Goal: Share content

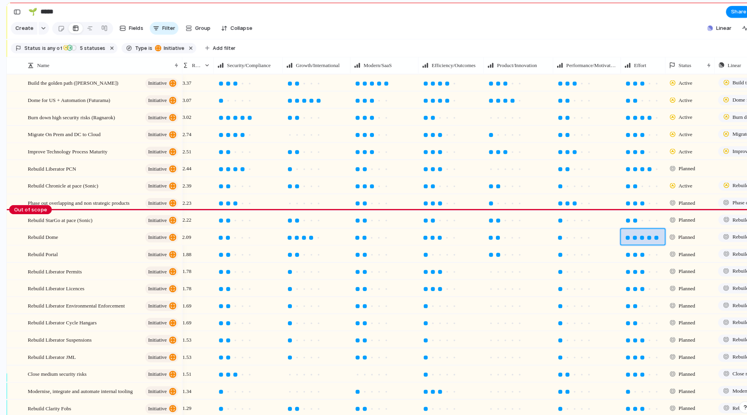
click at [588, 235] on div at bounding box center [579, 233] width 66 height 15
drag, startPoint x: 89, startPoint y: 289, endPoint x: 91, endPoint y: 266, distance: 22.8
click at [626, 287] on div at bounding box center [626, 285] width 4 height 4
click at [583, 20] on section "🌱 ***** Share" at bounding box center [376, 12] width 738 height 18
